Goal: Task Accomplishment & Management: Use online tool/utility

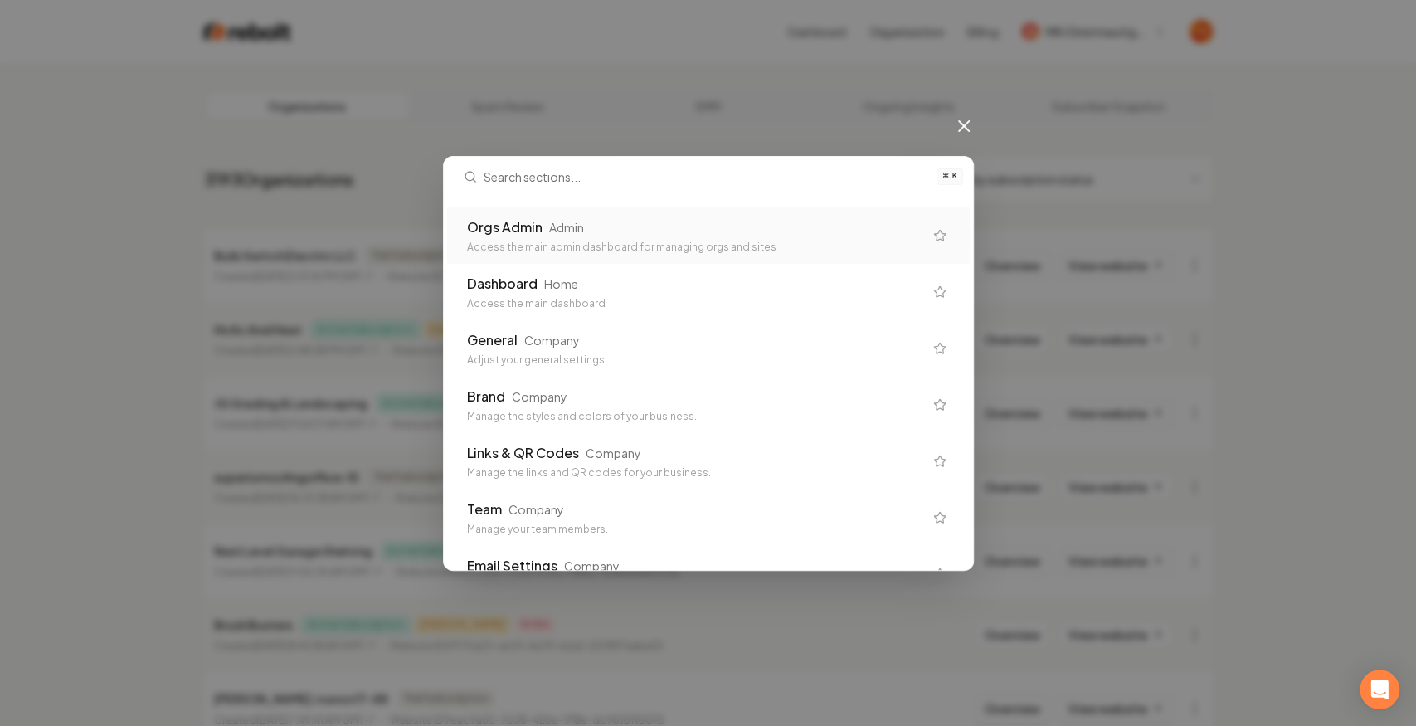
click at [680, 244] on div "Access the main admin dashboard for managing orgs and sites" at bounding box center [695, 247] width 456 height 13
click at [574, 227] on div "Admin" at bounding box center [566, 227] width 35 height 17
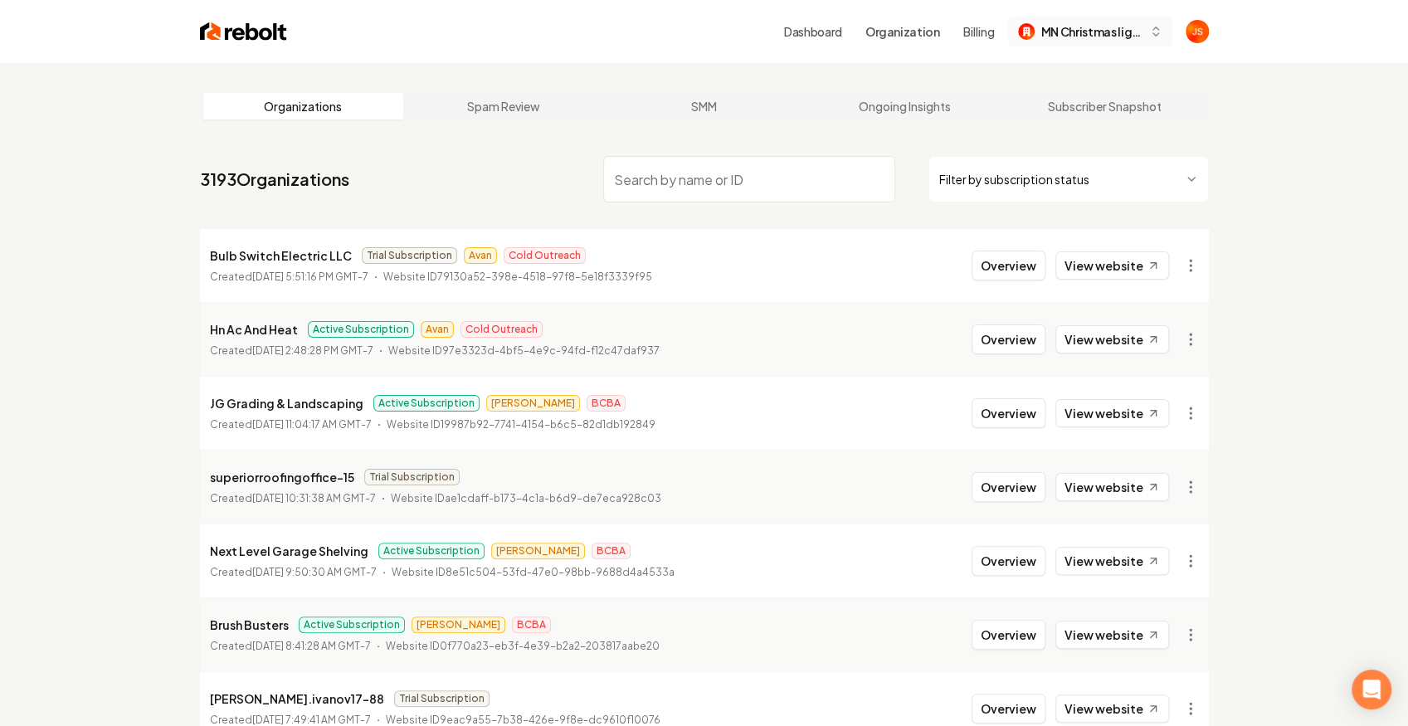
click at [1047, 18] on button "MN Christmas lights llc" at bounding box center [1090, 32] width 164 height 30
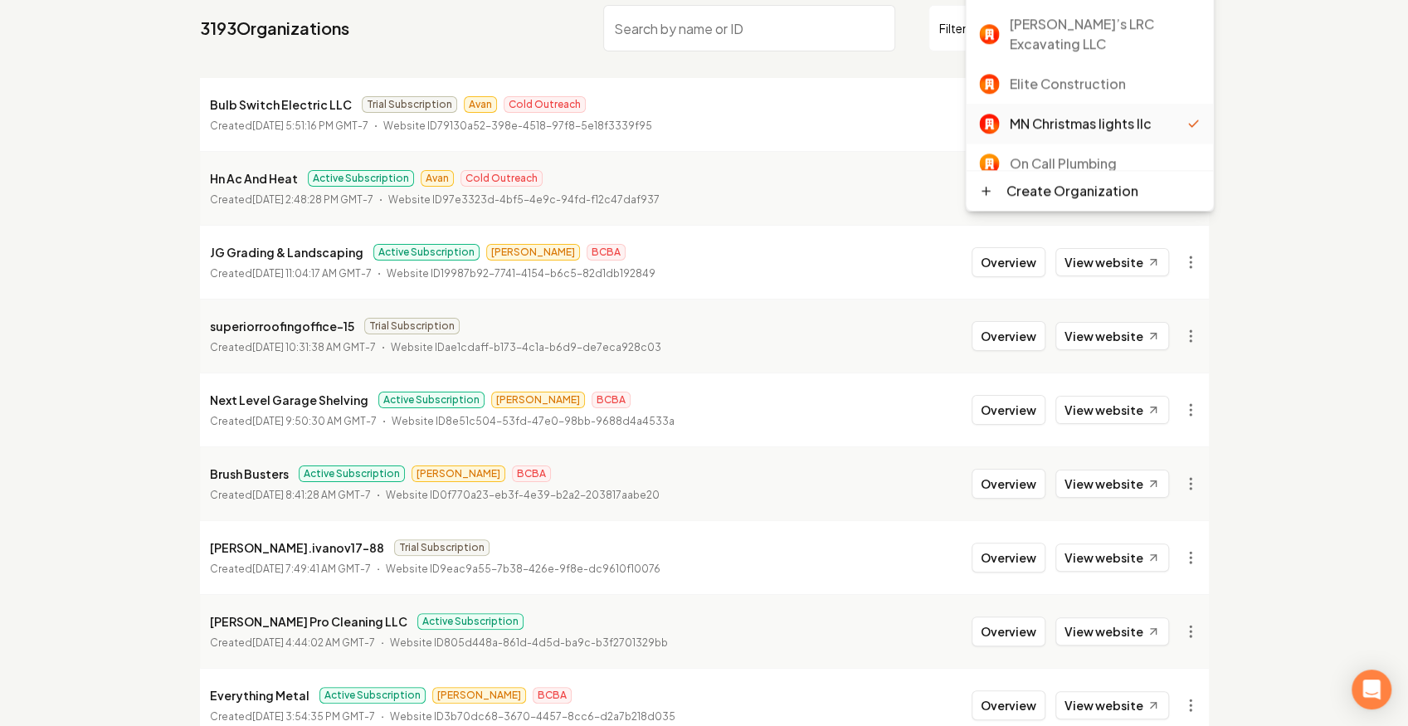
scroll to position [110, 0]
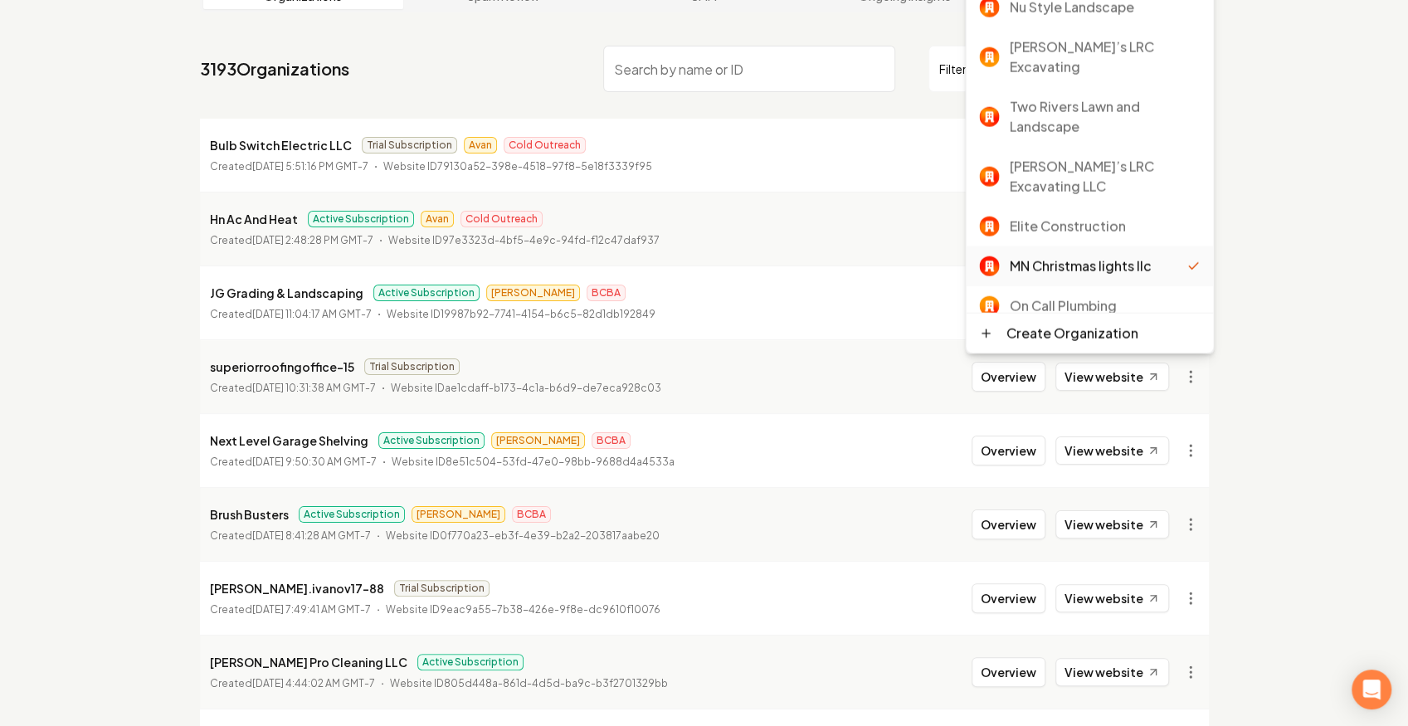
click at [1114, 336] on div "Rebolt Site Builder" at bounding box center [1104, 346] width 191 height 20
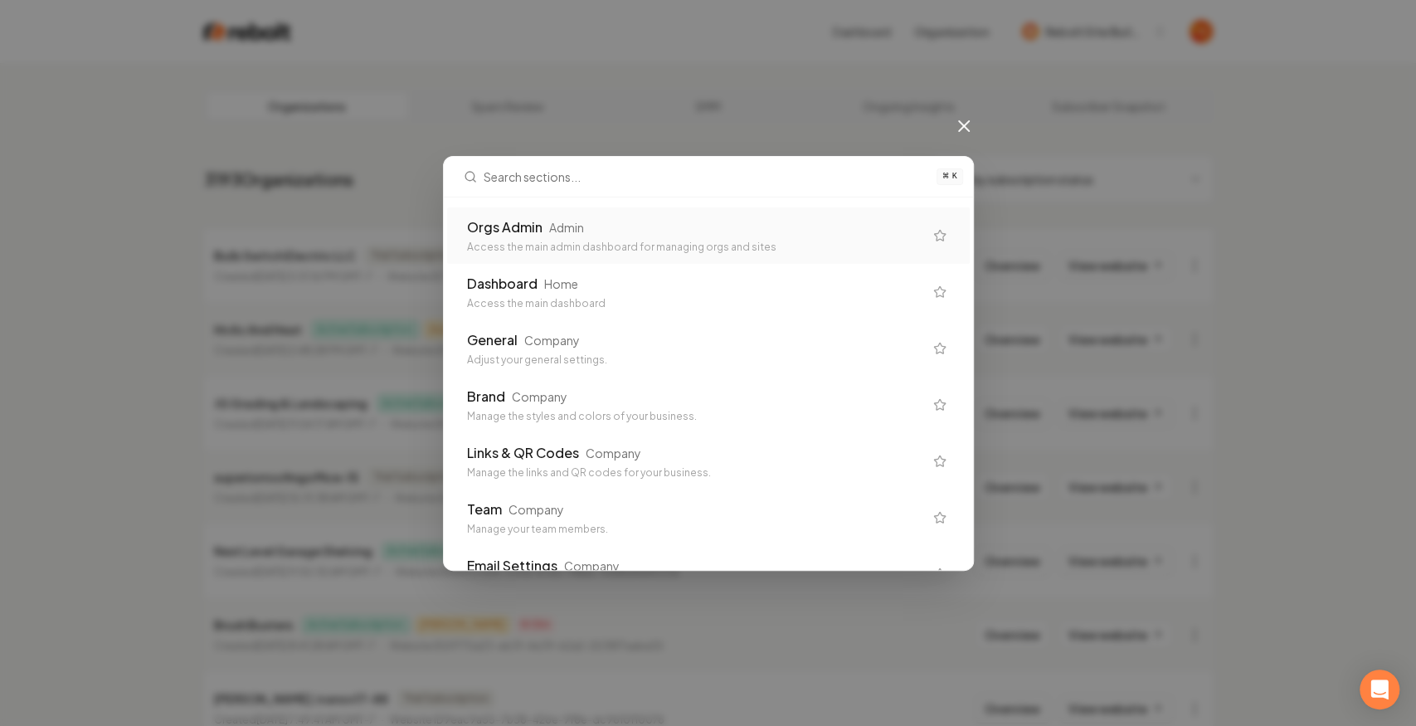
click at [492, 241] on div "Access the main admin dashboard for managing orgs and sites" at bounding box center [695, 247] width 456 height 13
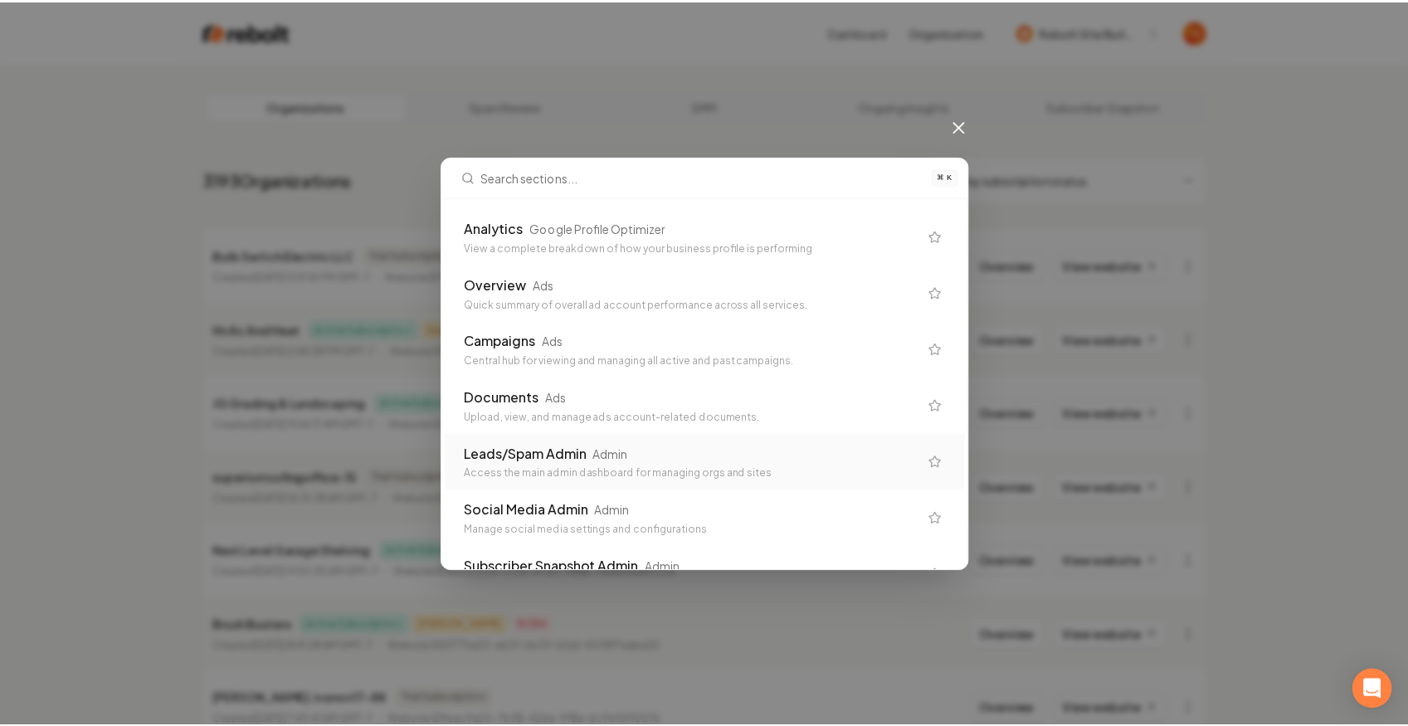
scroll to position [1170, 0]
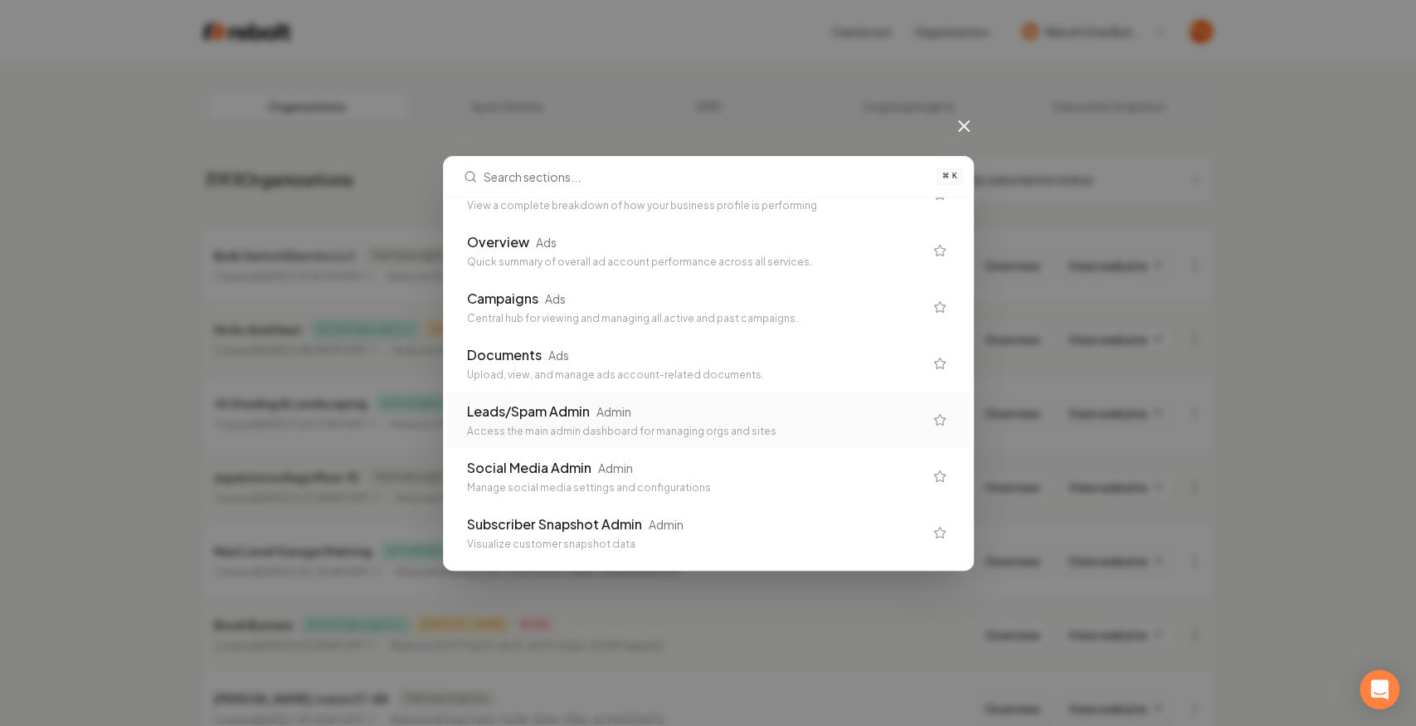
drag, startPoint x: 974, startPoint y: 511, endPoint x: 971, endPoint y: 173, distance: 337.7
click at [971, 173] on div "⌘ K Orgs Admin Admin Access the main admin dashboard for managing orgs and site…" at bounding box center [708, 363] width 1416 height 726
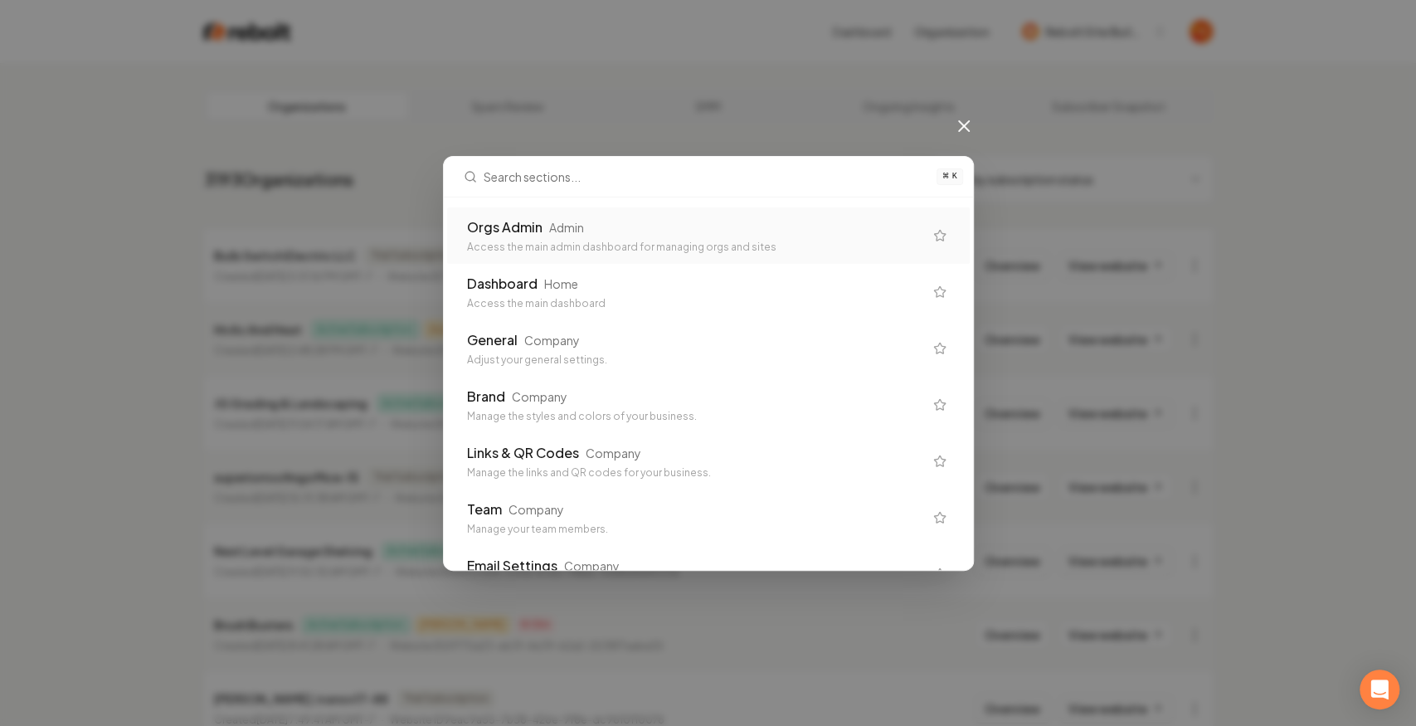
click at [949, 170] on div "⌘ K" at bounding box center [708, 177] width 529 height 41
click at [685, 237] on div "Orgs Admin Admin Access the main admin dashboard for managing orgs and sites" at bounding box center [695, 235] width 456 height 37
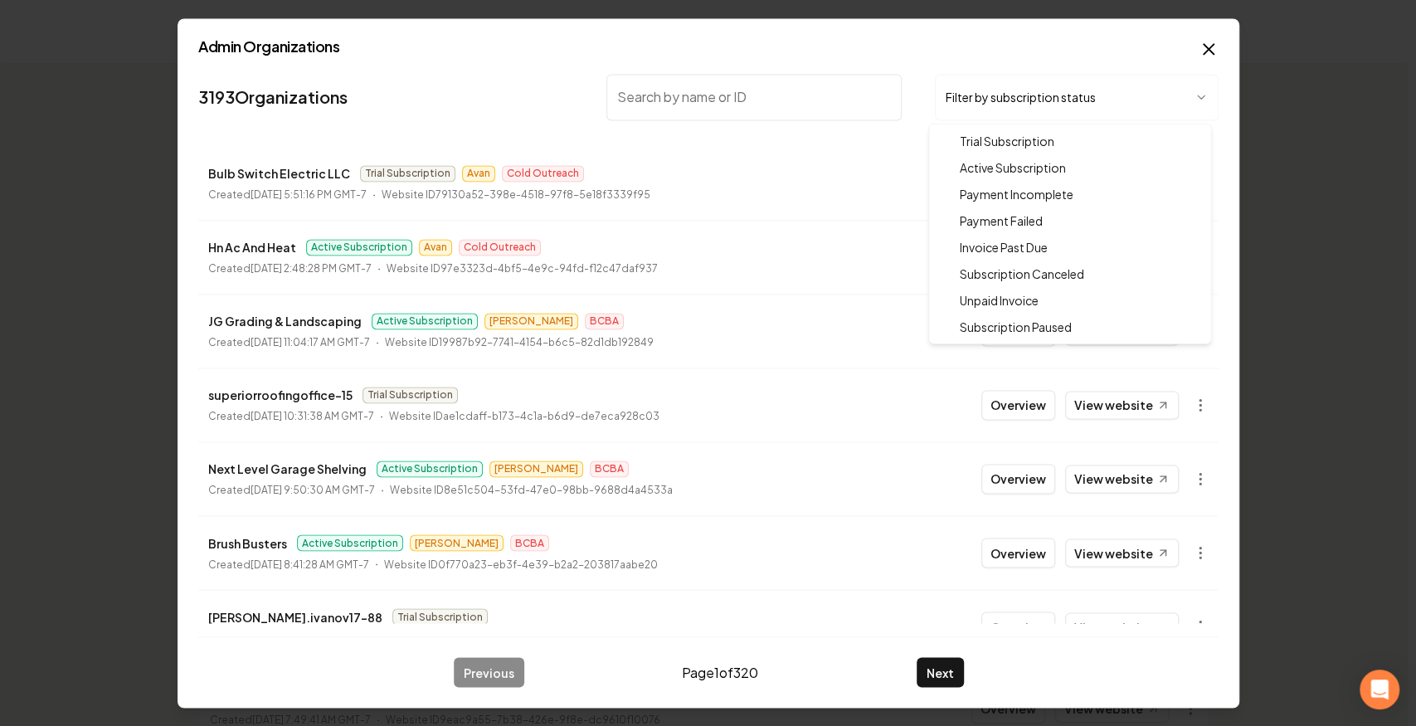
click at [980, 90] on body "Dashboard Organization Rebolt Site Builder Organizations Spam Review SMM Ongoin…" at bounding box center [704, 363] width 1408 height 726
click at [1212, 41] on body "Dashboard Organization Rebolt Site Builder Organizations Spam Review SMM Ongoin…" at bounding box center [704, 363] width 1408 height 726
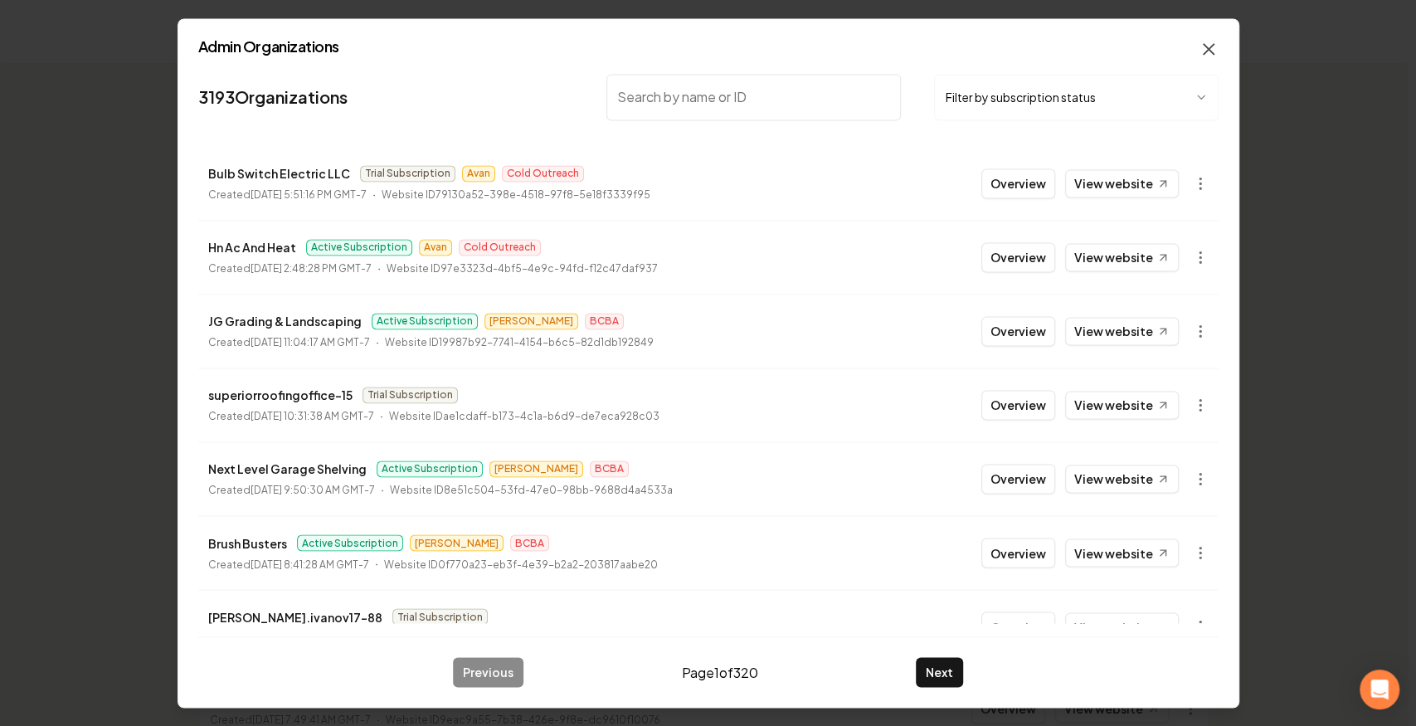
click at [1208, 49] on icon "button" at bounding box center [1209, 49] width 10 height 10
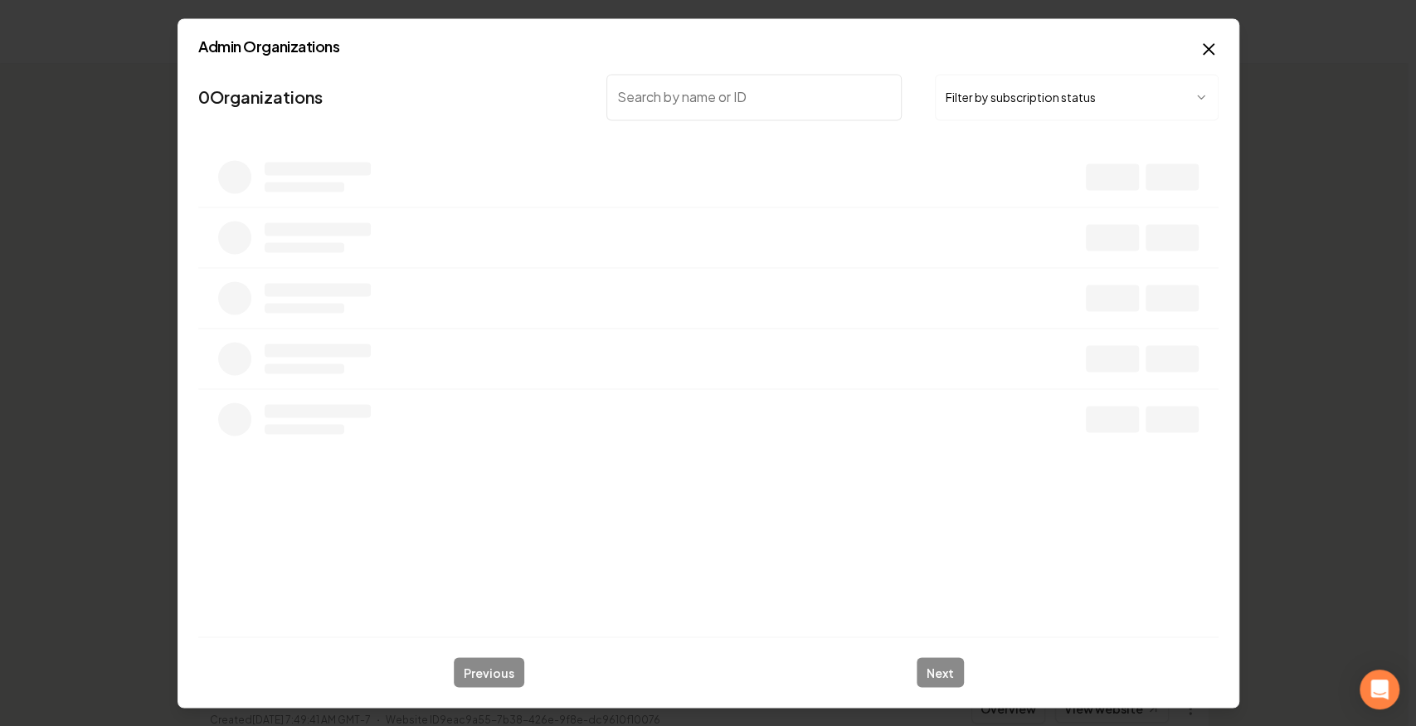
click at [1217, 37] on div "Admin Organizations 0 Organizations Filter by subscription status Previous Next…" at bounding box center [709, 363] width 1062 height 690
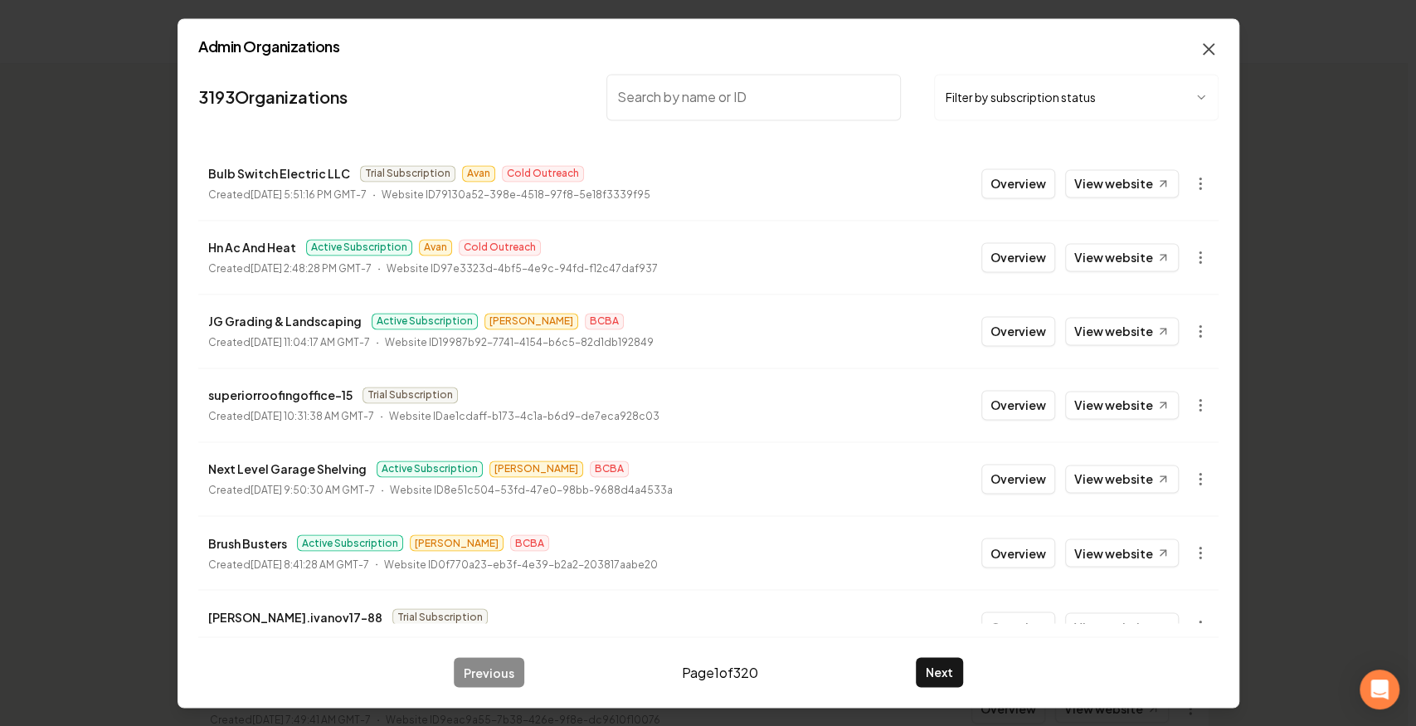
click at [1207, 53] on icon "button" at bounding box center [1209, 49] width 20 height 20
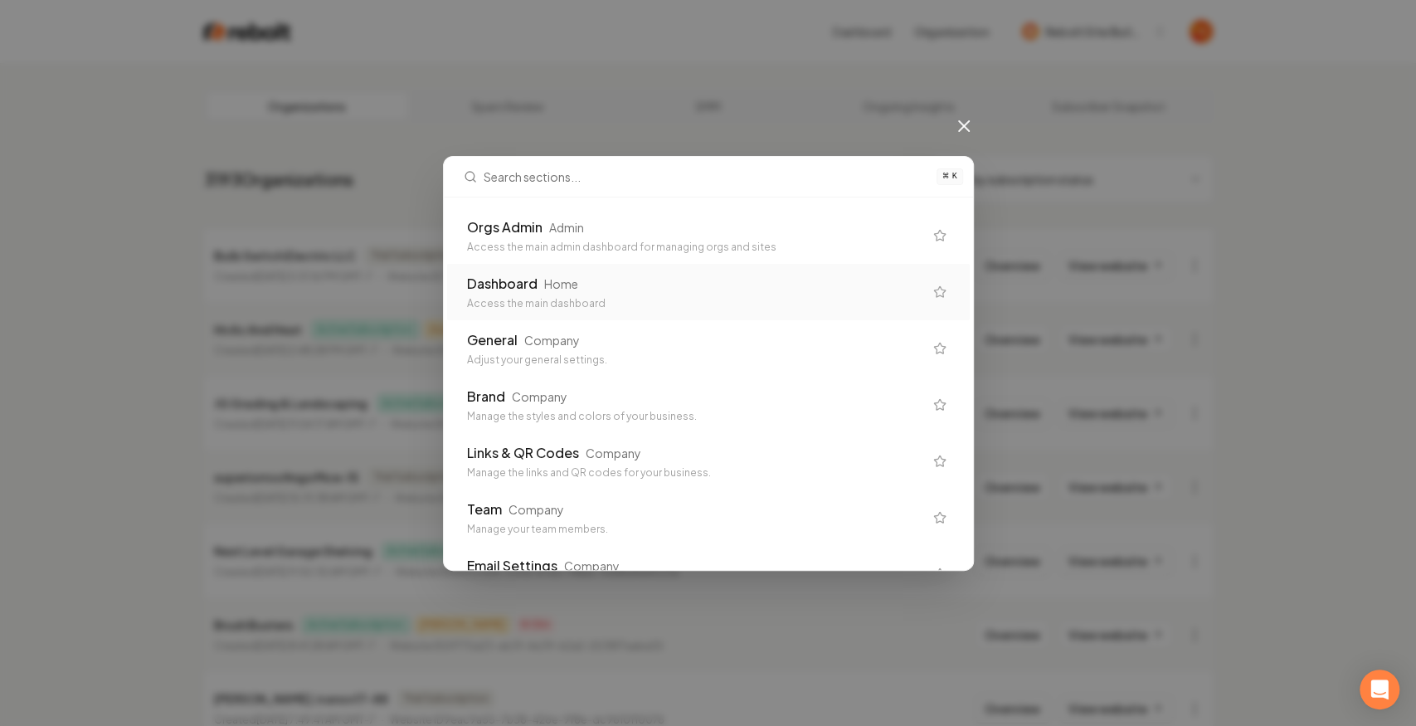
click at [574, 284] on div "Home" at bounding box center [561, 283] width 34 height 17
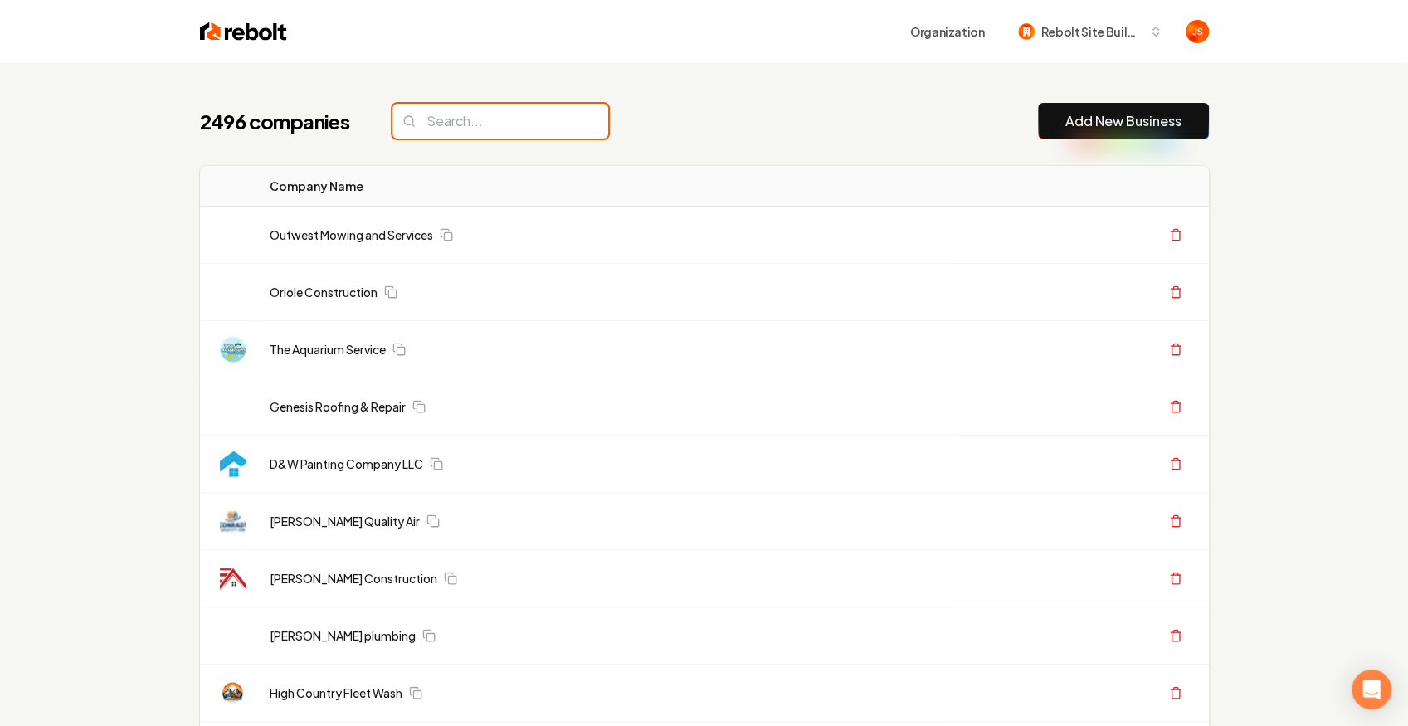
click at [468, 105] on input "search" at bounding box center [501, 121] width 216 height 35
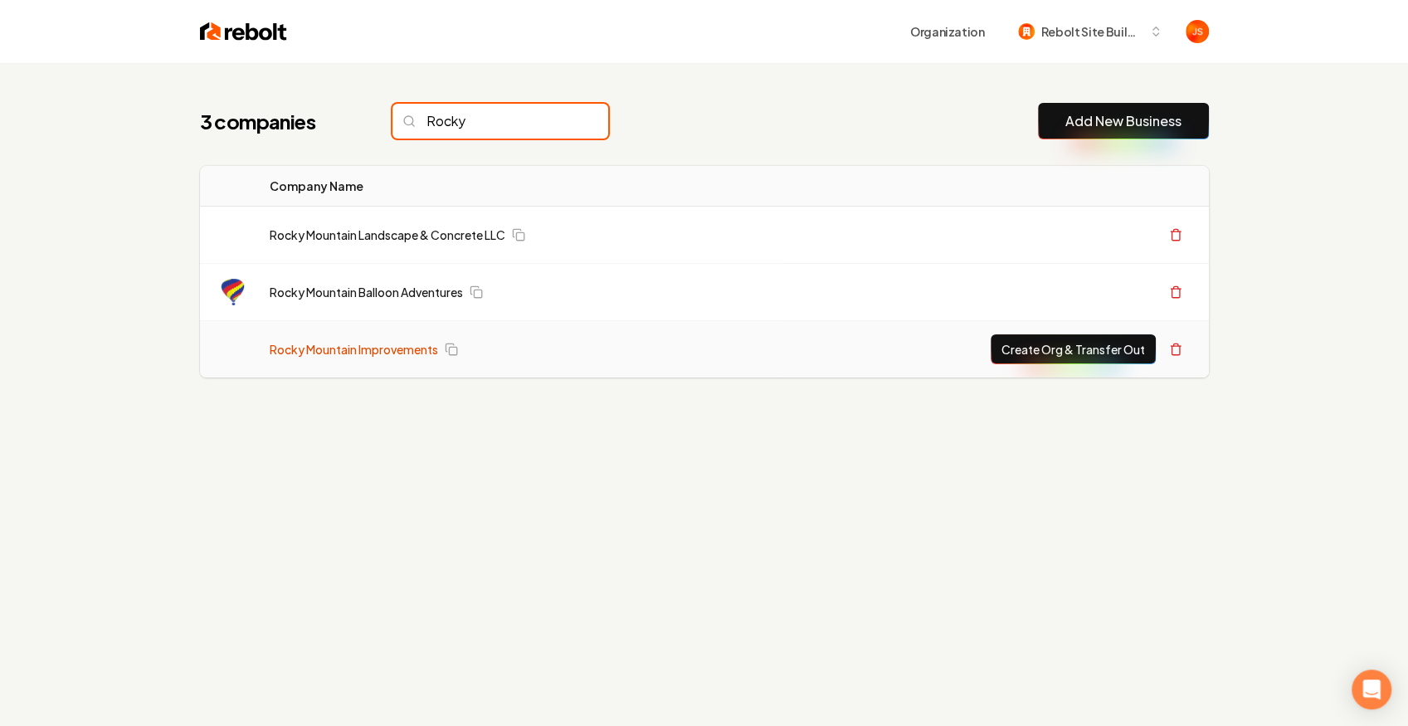
type input "Rocky"
click at [400, 342] on link "Rocky Mountain Improvements" at bounding box center [354, 349] width 168 height 17
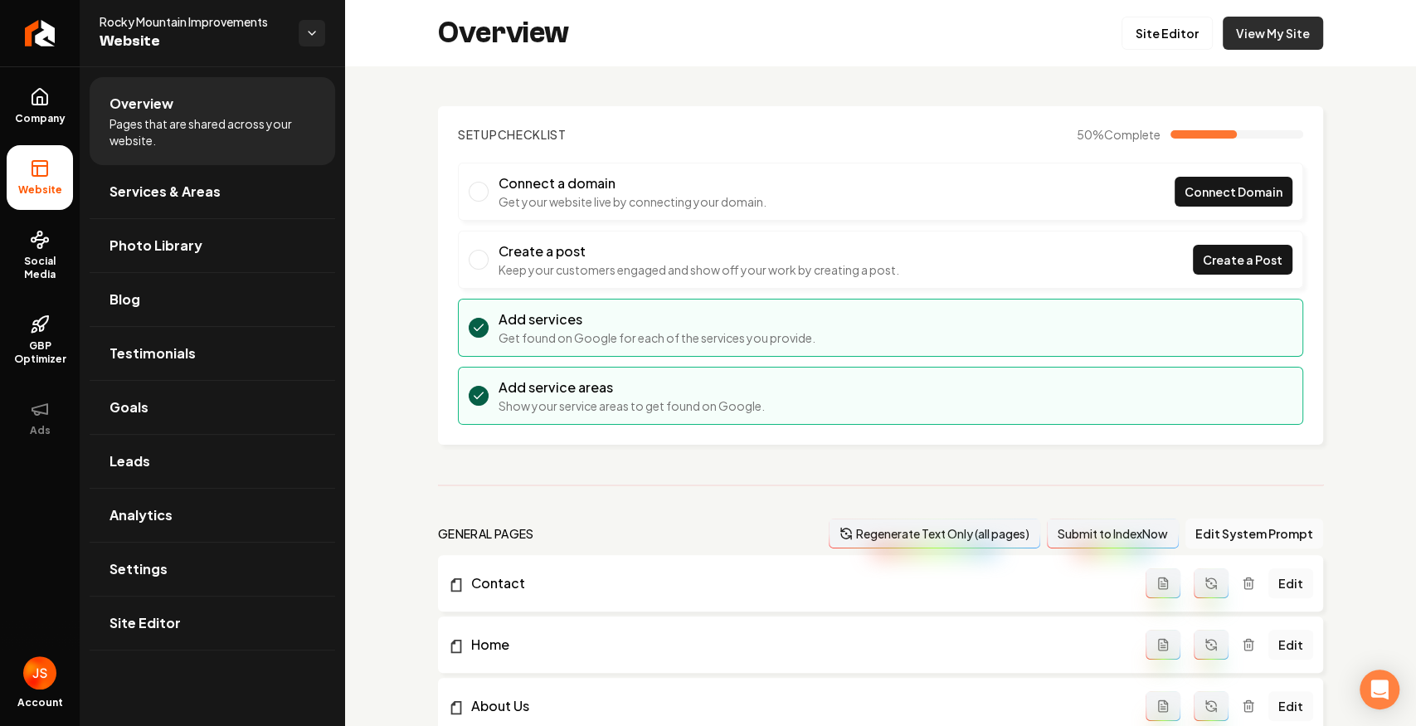
click at [1240, 17] on link "View My Site" at bounding box center [1273, 33] width 100 height 33
click at [1199, 41] on link "Site Editor" at bounding box center [1167, 33] width 91 height 33
